Goal: Find specific page/section

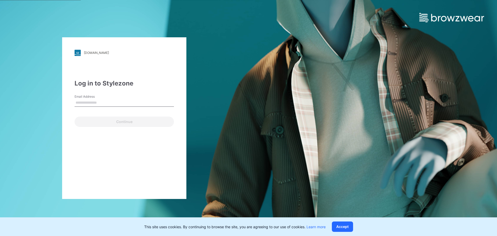
type input "**********"
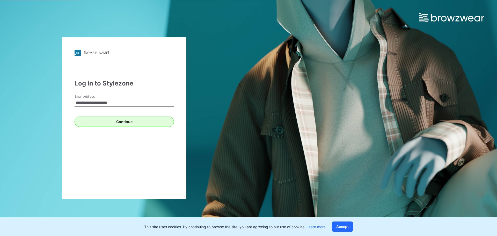
drag, startPoint x: 86, startPoint y: 115, endPoint x: 87, endPoint y: 117, distance: 2.6
click at [86, 116] on div "Continue" at bounding box center [124, 121] width 99 height 12
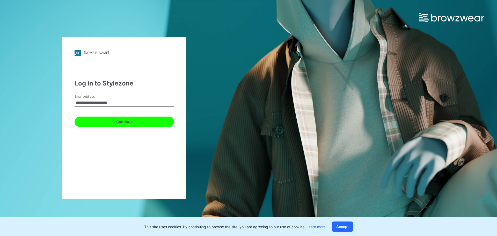
drag, startPoint x: 87, startPoint y: 119, endPoint x: 92, endPoint y: 115, distance: 6.2
click at [88, 119] on button "Continue" at bounding box center [124, 122] width 99 height 10
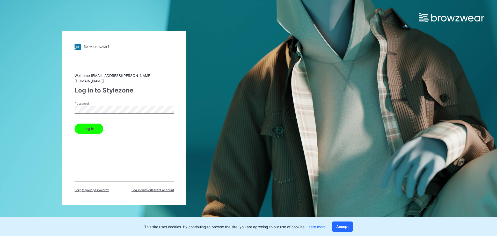
click at [90, 125] on button "Log in" at bounding box center [89, 129] width 29 height 10
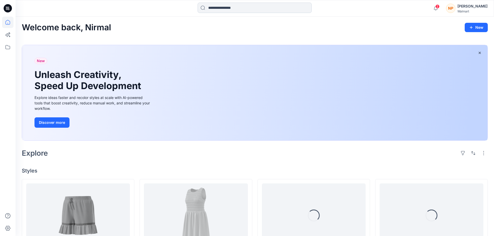
click at [246, 9] on input at bounding box center [254, 8] width 114 height 10
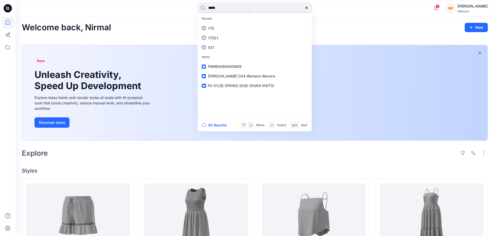
type input "*****"
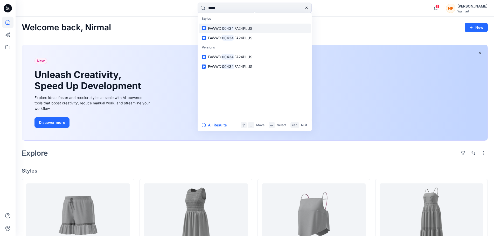
click at [233, 31] on link "FAWWD 00434 FA24PLUS" at bounding box center [254, 29] width 112 height 10
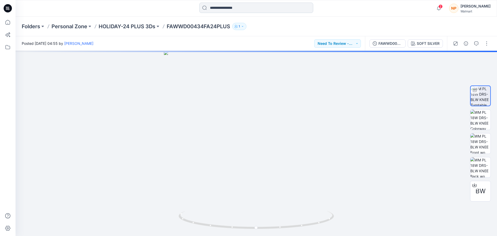
click at [227, 10] on input at bounding box center [256, 8] width 114 height 10
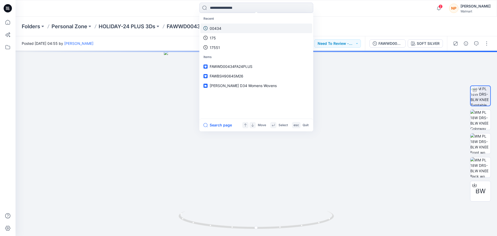
click at [222, 29] on link "00434" at bounding box center [257, 29] width 112 height 10
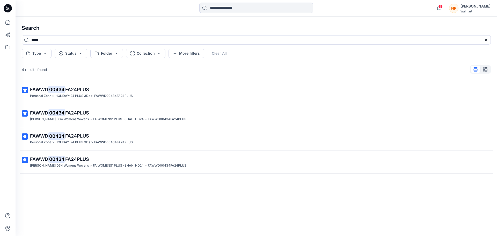
click at [7, 8] on icon at bounding box center [6, 7] width 1 height 0
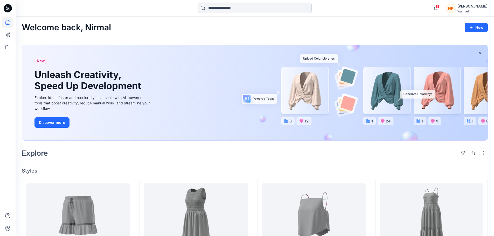
click at [225, 9] on input at bounding box center [254, 8] width 114 height 10
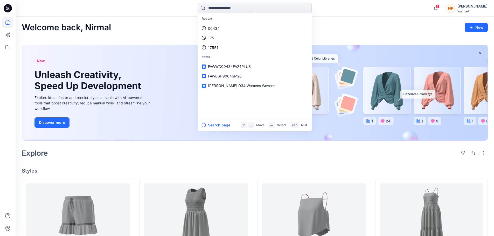
drag, startPoint x: 337, startPoint y: 7, endPoint x: 364, endPoint y: 1, distance: 28.4
click at [337, 7] on div "Recent 00434 175 17551 Items FAWWD00434FA24PLUS FAWBSH9064SM26 [PERSON_NAME] D3…" at bounding box center [254, 8] width 239 height 11
